Goal: Use online tool/utility: Utilize a website feature to perform a specific function

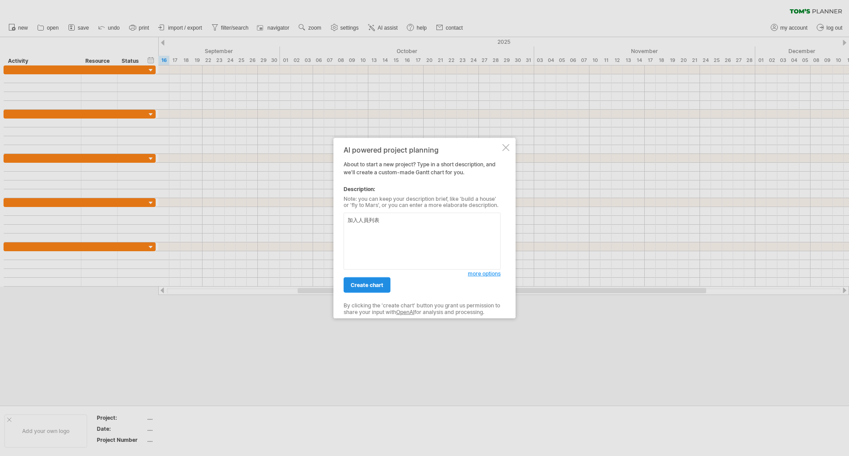
click at [362, 285] on span "create chart" at bounding box center [367, 285] width 33 height 7
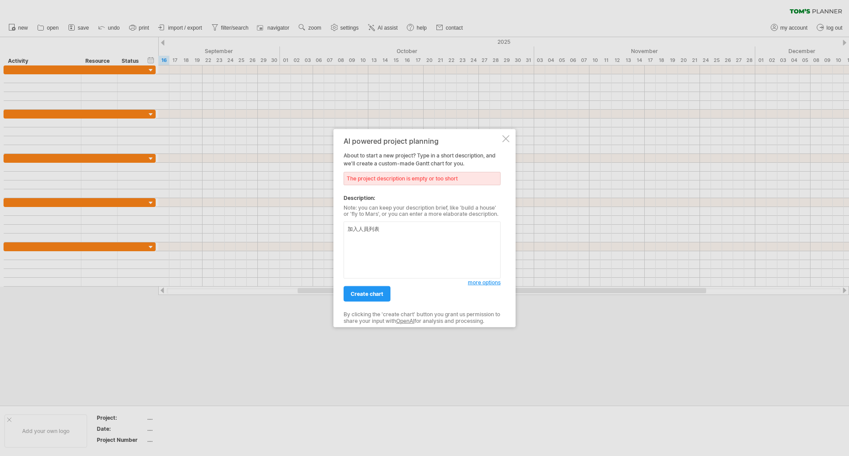
click at [419, 240] on textarea "加入人員列表" at bounding box center [422, 250] width 157 height 57
click at [482, 285] on span "more options" at bounding box center [484, 282] width 33 height 7
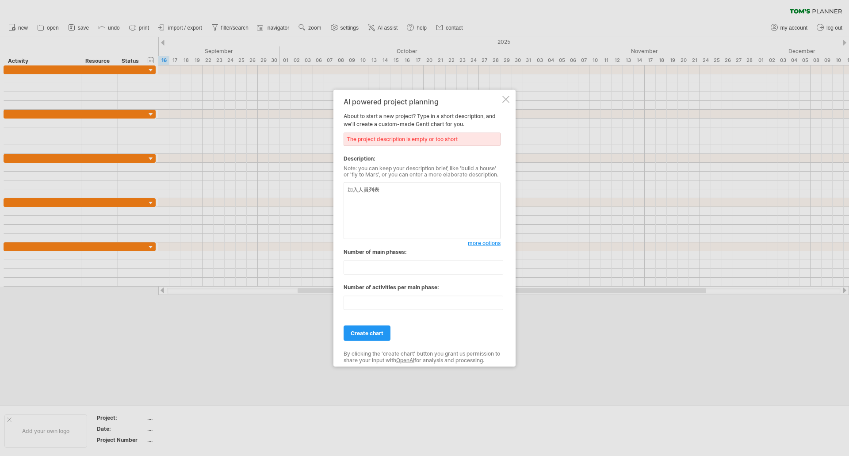
click at [404, 200] on textarea "加入人員列表" at bounding box center [422, 210] width 157 height 57
drag, startPoint x: 349, startPoint y: 191, endPoint x: 409, endPoint y: 189, distance: 60.6
click at [409, 189] on textarea "加入人員列表" at bounding box center [422, 210] width 157 height 57
click at [457, 213] on textarea "製作一個專案管理表格，希望加入工作項目，起始日，職能選項（2D/UI/動態/特效/AVG/影片/音樂/音效/送翻/配音/劇本/製作人確認/需求)" at bounding box center [422, 210] width 157 height 57
click at [375, 208] on textarea "製作一個專案管理表格，希望加入工作項目，起始日，職能選項（2D/UI/動態/特效/AVG/影片/音樂/音效/送翻/配音/劇本/製作人確認/需求)，再額外一個欄…" at bounding box center [422, 210] width 157 height 57
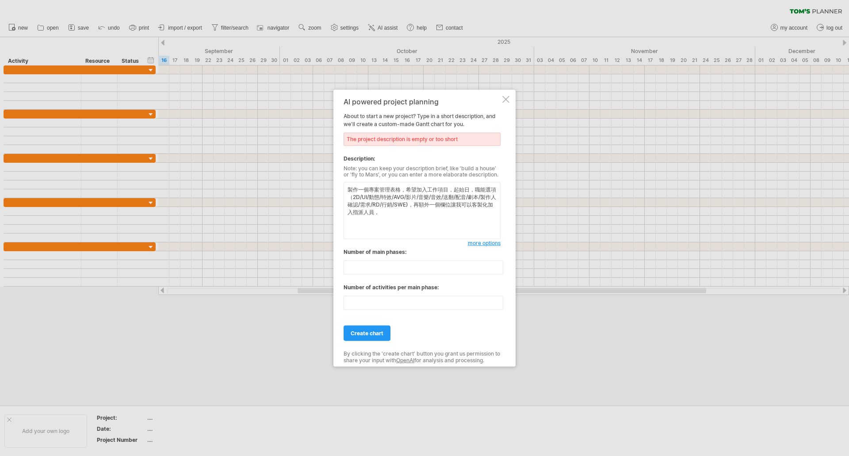
click at [402, 217] on textarea "製作一個專案管理表格，希望加入工作項目，起始日，職能選項（2D/UI/動態/特效/AVG/影片/音樂/音效/送翻/配音/劇本/製作人確認/需求/RD/行銷/S…" at bounding box center [422, 210] width 157 height 57
type textarea "製作一個專案管理表格，希望加入工作項目，起始日，職能選項（2D/UI/動態/特效/AVG/影片/音樂/音效/送翻/配音/劇本/製作人確認/需求/RD/行銷/S…"
click at [375, 335] on span "create chart" at bounding box center [367, 333] width 33 height 7
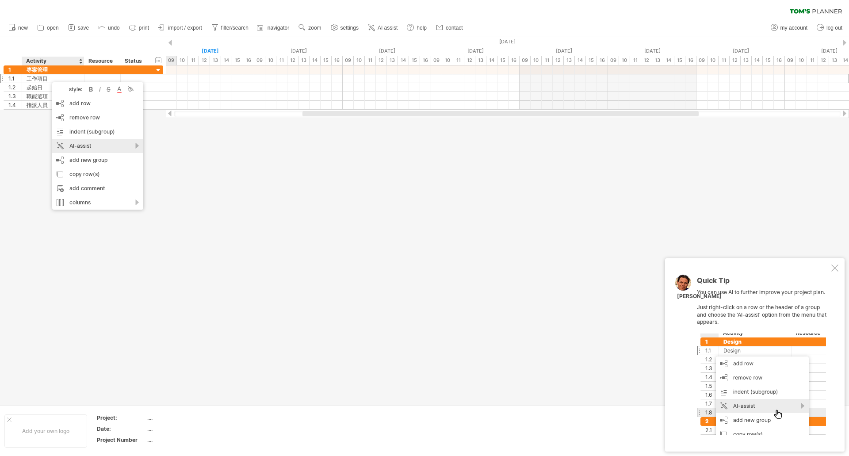
click at [94, 149] on div "AI-assist" at bounding box center [97, 146] width 91 height 14
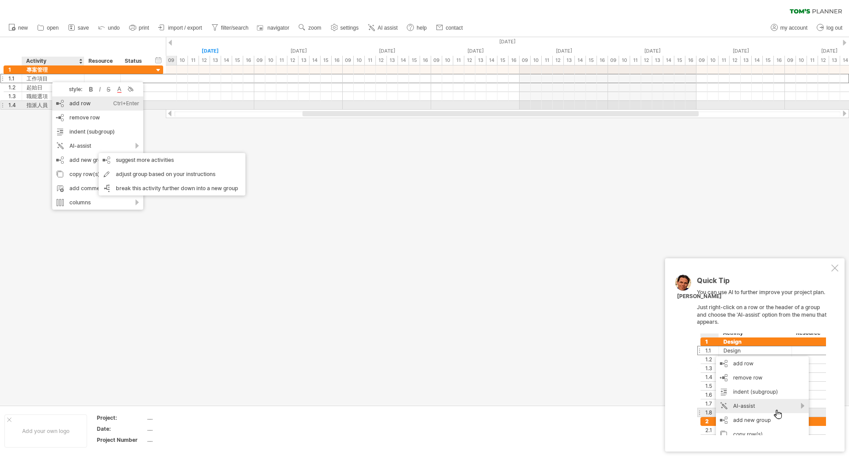
click at [84, 105] on div "add row Ctrl+Enter Cmd+Enter" at bounding box center [97, 103] width 91 height 14
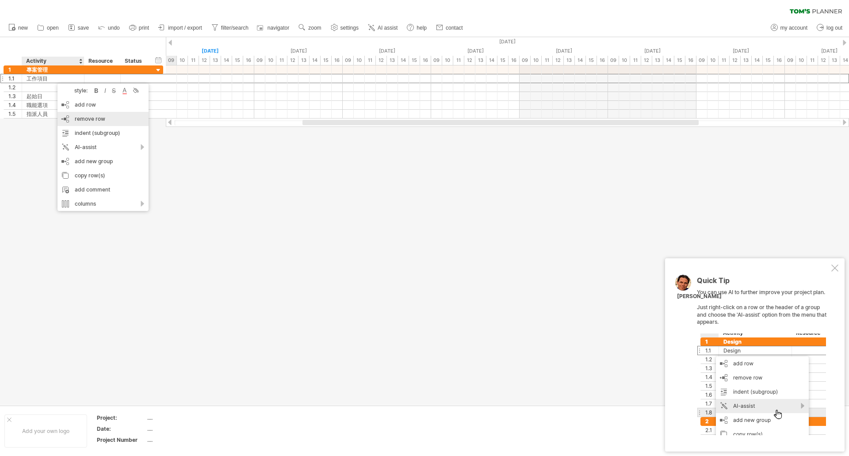
click at [101, 123] on div "remove row remove selected rows" at bounding box center [102, 119] width 91 height 14
click at [93, 213] on div "columns" at bounding box center [106, 212] width 91 height 14
click at [94, 170] on div "add new group" at bounding box center [106, 170] width 91 height 14
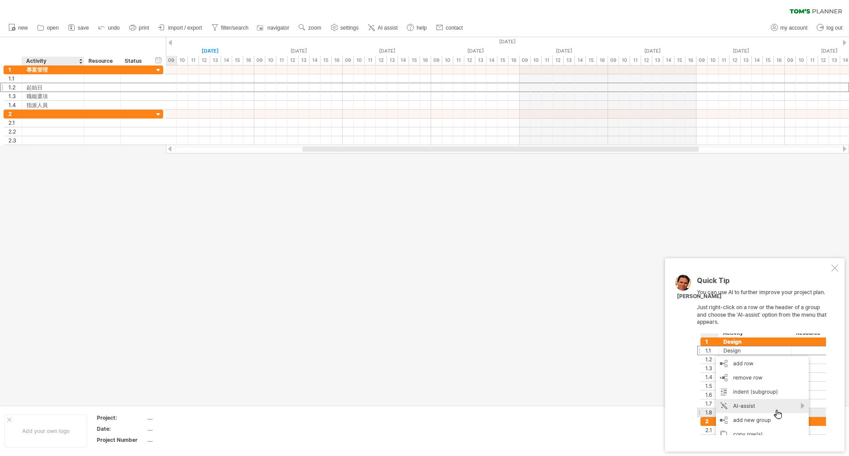
click at [94, 170] on div at bounding box center [424, 221] width 849 height 368
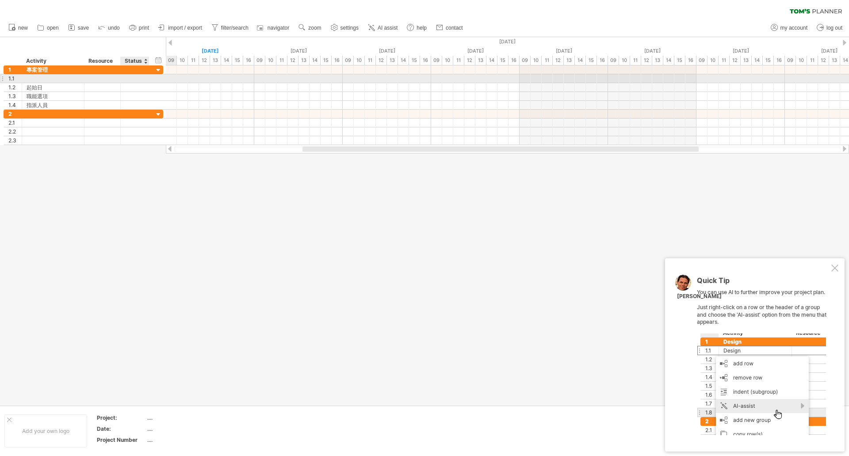
click at [138, 76] on div at bounding box center [134, 78] width 19 height 8
click at [138, 76] on input "text" at bounding box center [134, 78] width 19 height 8
click at [137, 79] on input "text" at bounding box center [134, 78] width 19 height 8
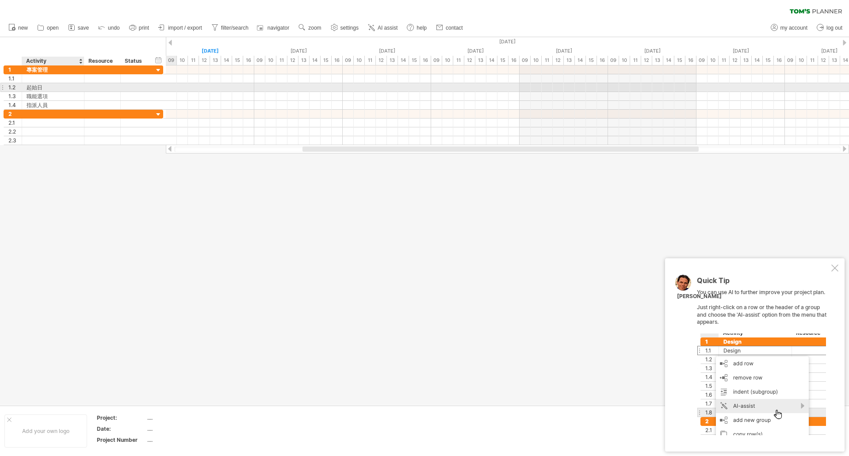
click at [85, 84] on div at bounding box center [102, 87] width 36 height 8
click at [98, 80] on div at bounding box center [102, 78] width 27 height 8
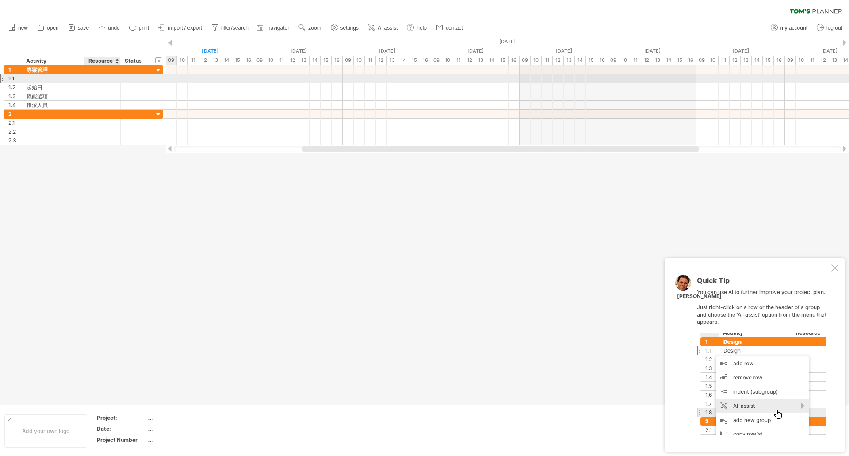
click at [98, 80] on input "text" at bounding box center [102, 78] width 27 height 8
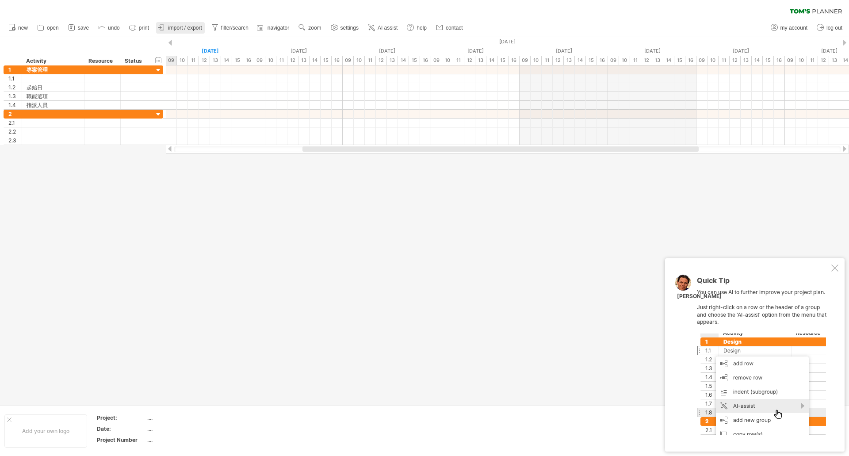
click at [166, 26] on icon at bounding box center [161, 27] width 9 height 9
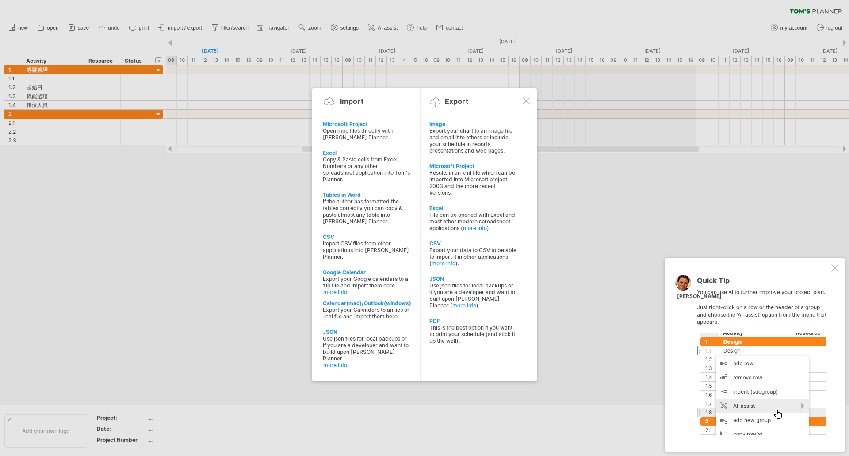
drag, startPoint x: 198, startPoint y: 308, endPoint x: 193, endPoint y: 269, distance: 38.7
click at [195, 308] on div at bounding box center [424, 228] width 849 height 456
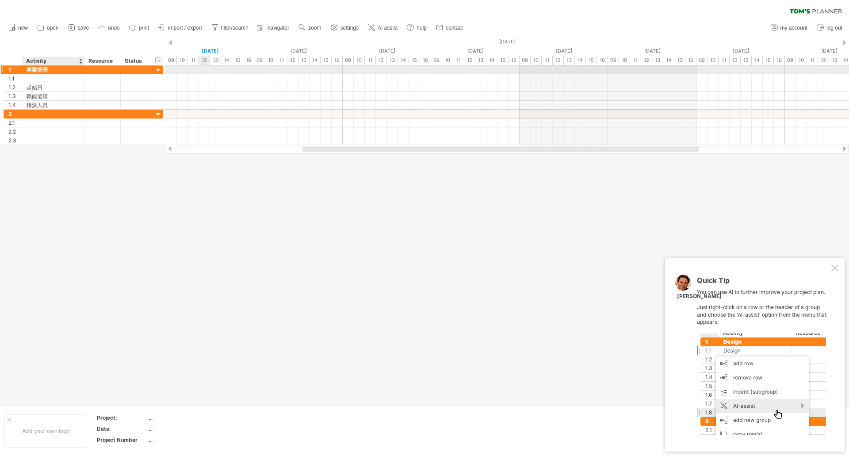
click at [38, 70] on div "專案管理" at bounding box center [53, 69] width 53 height 8
click at [38, 70] on input "****" at bounding box center [53, 69] width 53 height 8
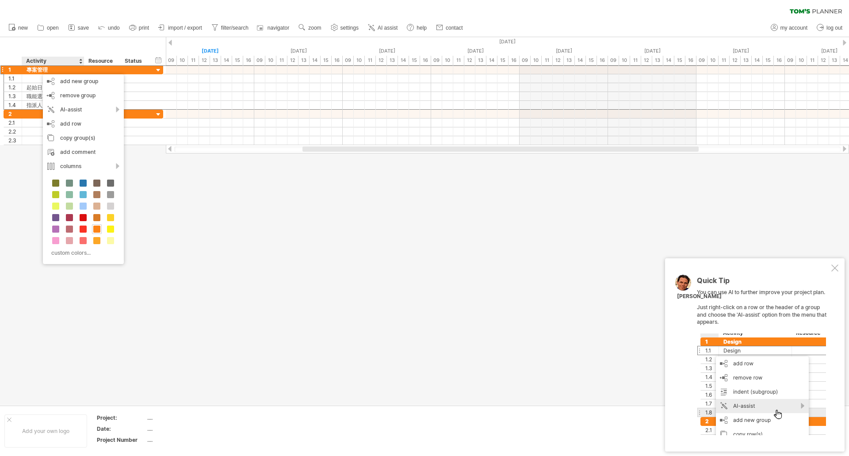
click at [501, 250] on div at bounding box center [424, 221] width 849 height 368
